Goal: Transaction & Acquisition: Book appointment/travel/reservation

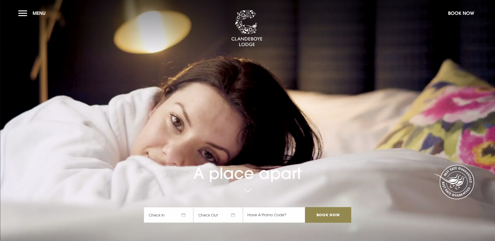
click at [159, 207] on span "Check In" at bounding box center [169, 215] width 50 height 16
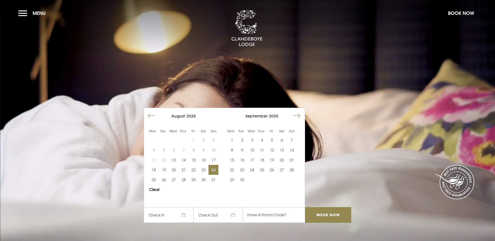
click at [213, 165] on button "24" at bounding box center [213, 170] width 10 height 10
click at [179, 165] on button "20" at bounding box center [174, 170] width 10 height 10
click at [198, 165] on button "22" at bounding box center [194, 170] width 10 height 10
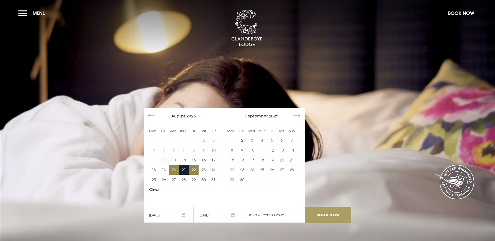
click at [333, 207] on input "Book Now" at bounding box center [328, 215] width 46 height 16
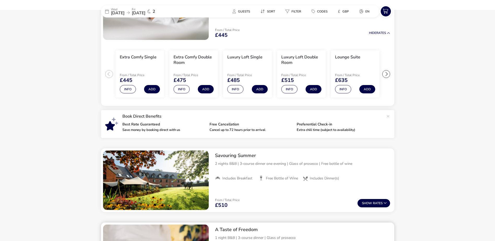
scroll to position [117, 0]
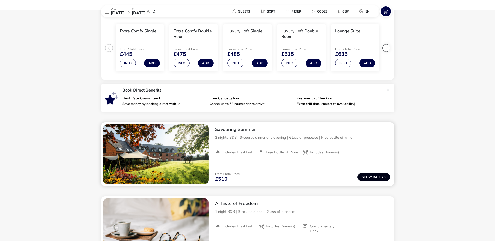
click at [362, 176] on span "Show" at bounding box center [367, 177] width 11 height 3
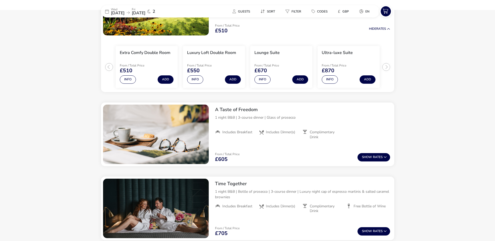
scroll to position [161, 0]
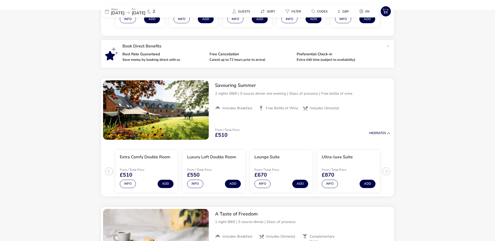
click at [124, 14] on span "20 Aug 2025" at bounding box center [118, 13] width 14 height 6
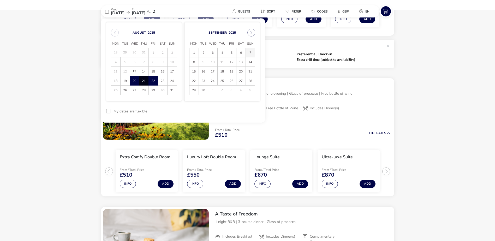
click at [253, 50] on span "7" at bounding box center [250, 52] width 9 height 9
click at [201, 62] on span "9" at bounding box center [203, 61] width 9 height 9
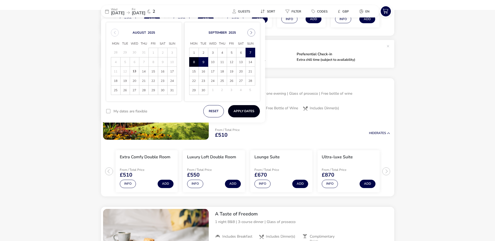
click at [249, 107] on button "Apply Dates" at bounding box center [244, 111] width 32 height 12
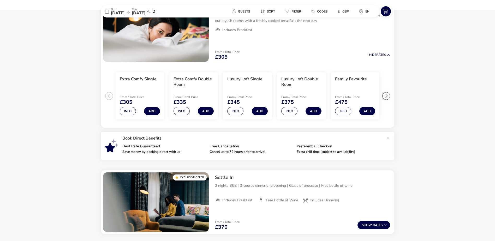
scroll to position [43, 0]
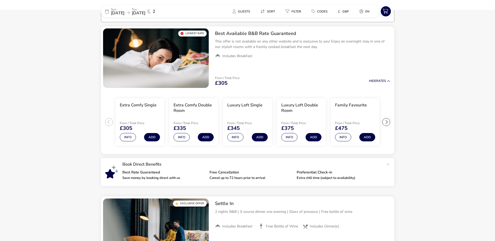
click at [148, 16] on div "Sun 07 Sep 2025 Tue 09 Sep 2025 2" at bounding box center [140, 11] width 78 height 12
click at [145, 14] on span "09 Sep 2025" at bounding box center [139, 13] width 14 height 6
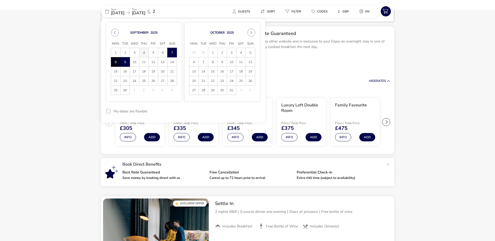
scroll to position [0, 0]
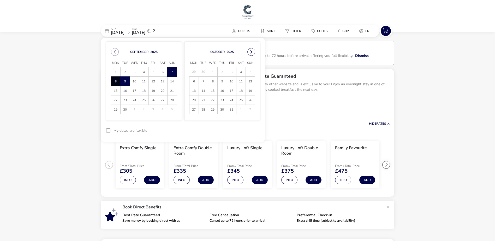
click at [252, 52] on button "Next Month" at bounding box center [251, 52] width 8 height 8
click at [204, 81] on span "9" at bounding box center [203, 81] width 9 height 9
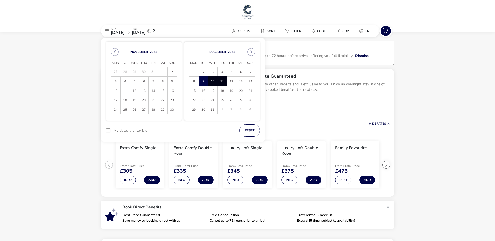
click at [221, 80] on span "11" at bounding box center [222, 81] width 9 height 9
click at [249, 128] on button "Apply Dates" at bounding box center [244, 130] width 32 height 12
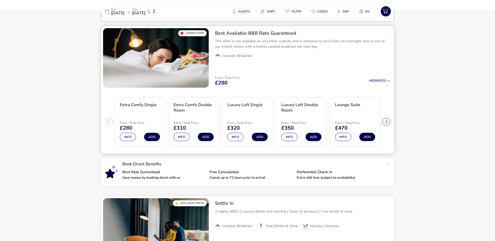
scroll to position [121, 0]
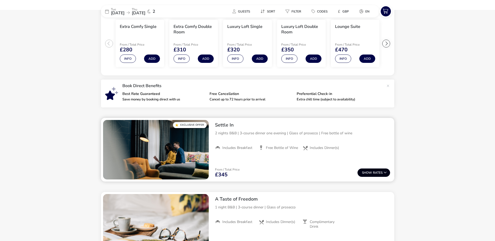
click at [370, 171] on span "Show" at bounding box center [367, 172] width 11 height 3
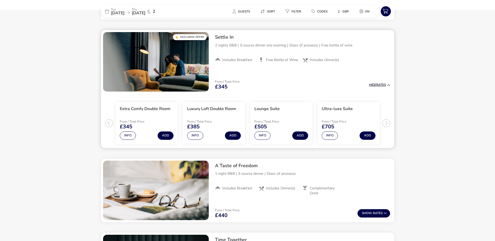
scroll to position [213, 0]
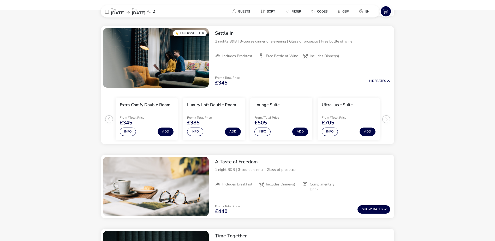
click at [145, 13] on span "11 Dec 2025" at bounding box center [139, 13] width 14 height 6
click at [124, 8] on p "Tue" at bounding box center [118, 9] width 14 height 3
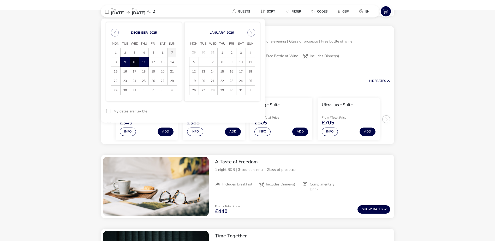
click at [171, 51] on span "7" at bounding box center [171, 52] width 9 height 9
click at [127, 61] on span "9" at bounding box center [124, 61] width 9 height 9
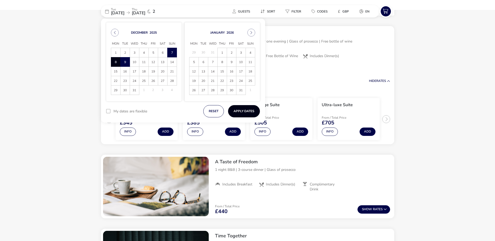
click at [246, 112] on button "Apply Dates" at bounding box center [244, 111] width 32 height 12
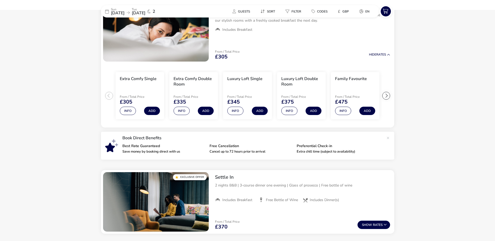
scroll to position [95, 0]
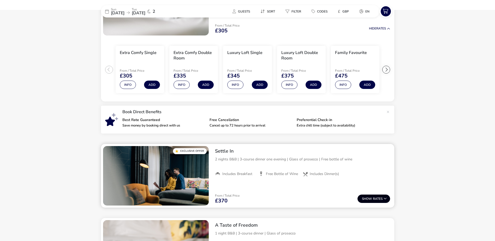
click at [367, 197] on span "Show" at bounding box center [367, 198] width 11 height 3
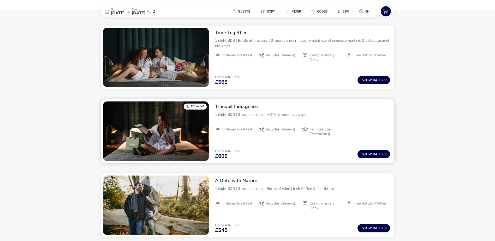
scroll to position [452, 0]
